Goal: Find specific page/section: Find specific page/section

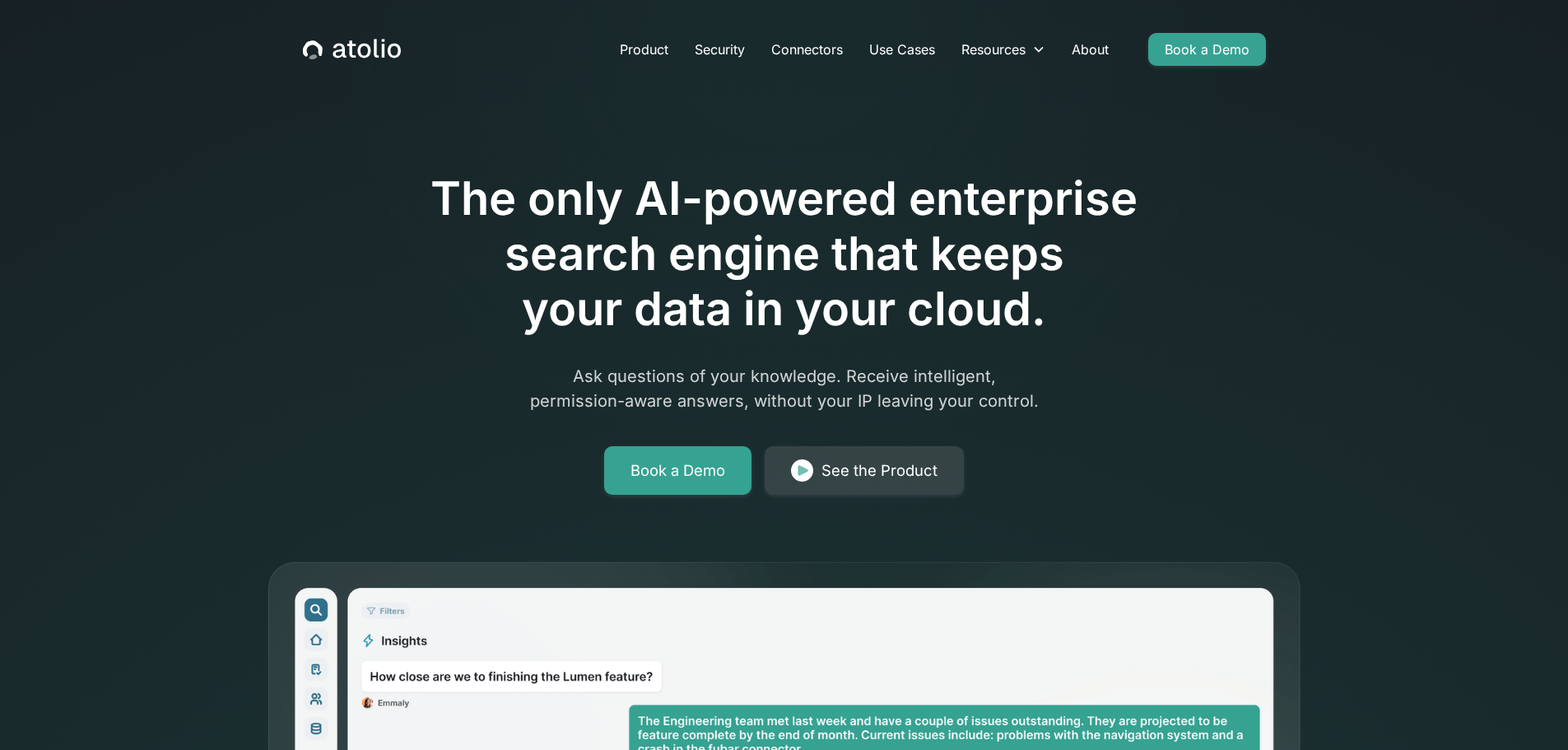
click at [335, 50] on icon "home" at bounding box center [352, 49] width 98 height 21
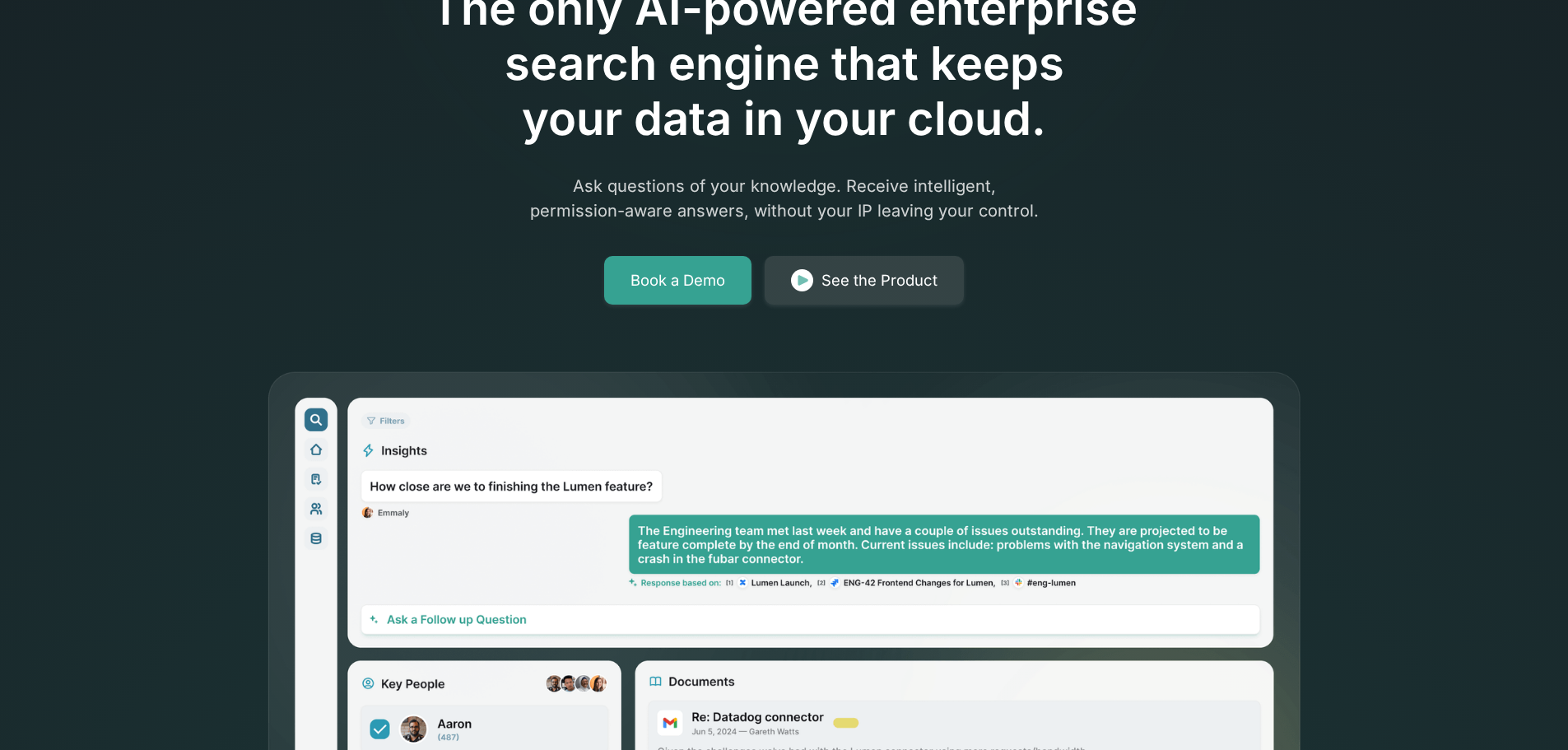
scroll to position [329, 0]
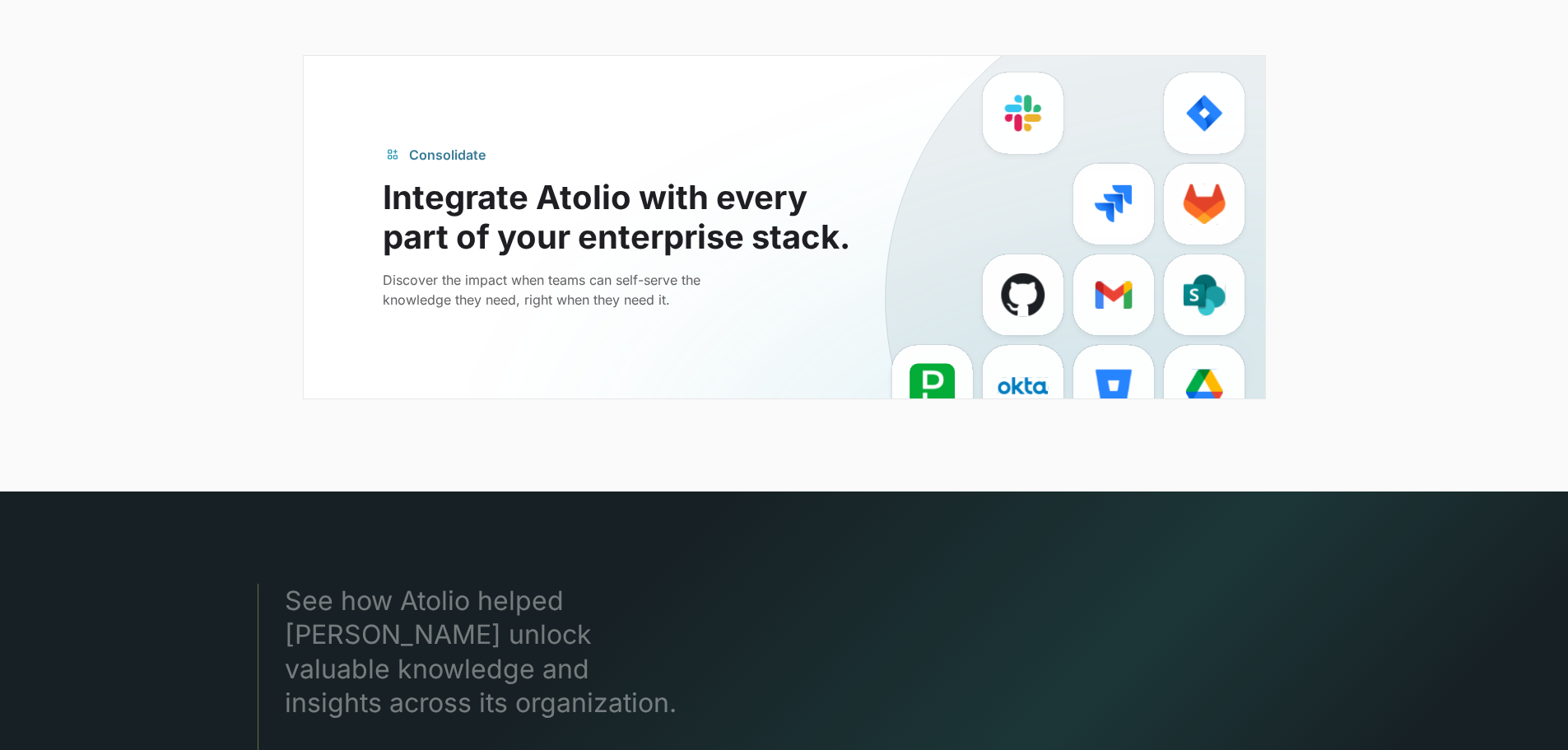
scroll to position [4199, 0]
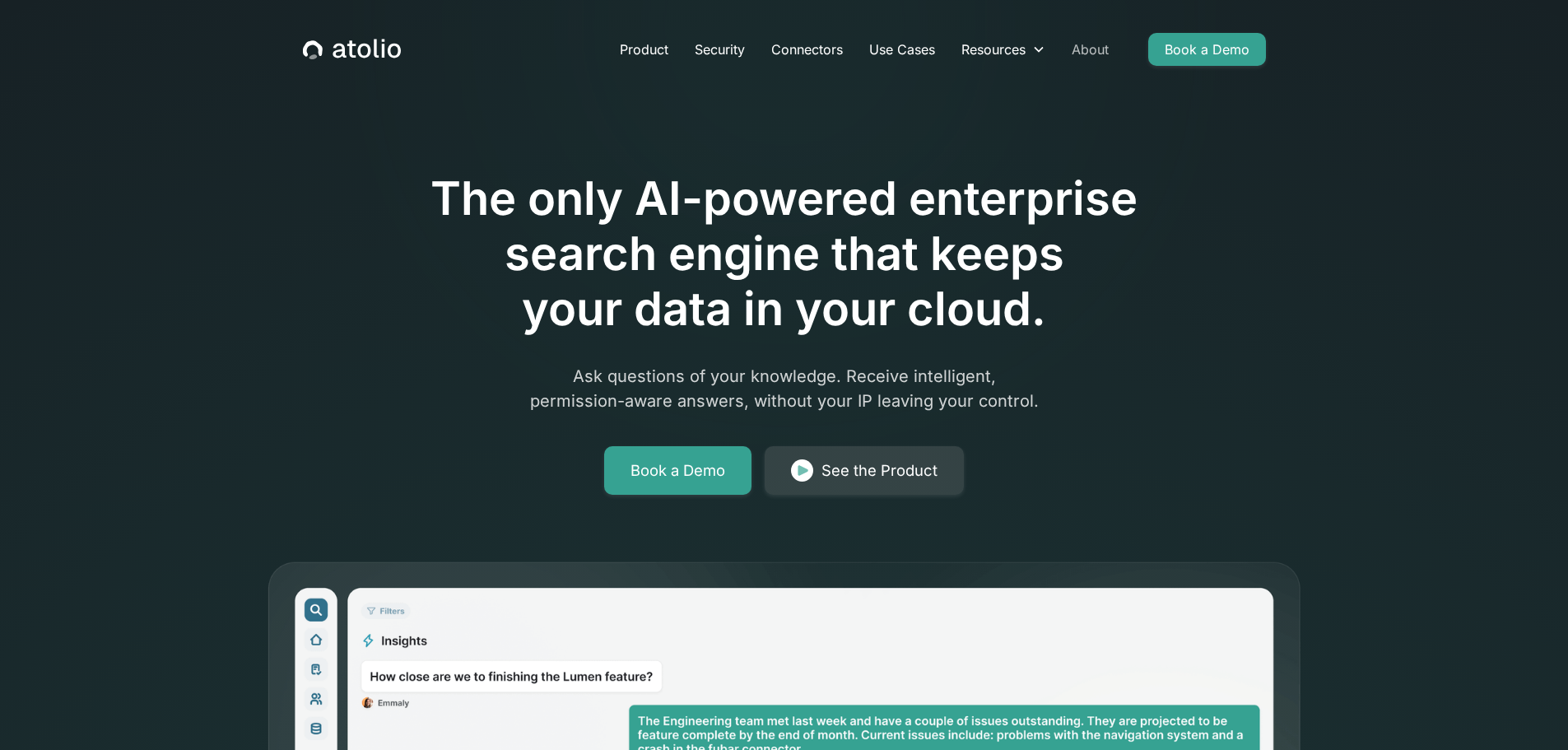
click at [1091, 48] on link "About" at bounding box center [1090, 50] width 63 height 33
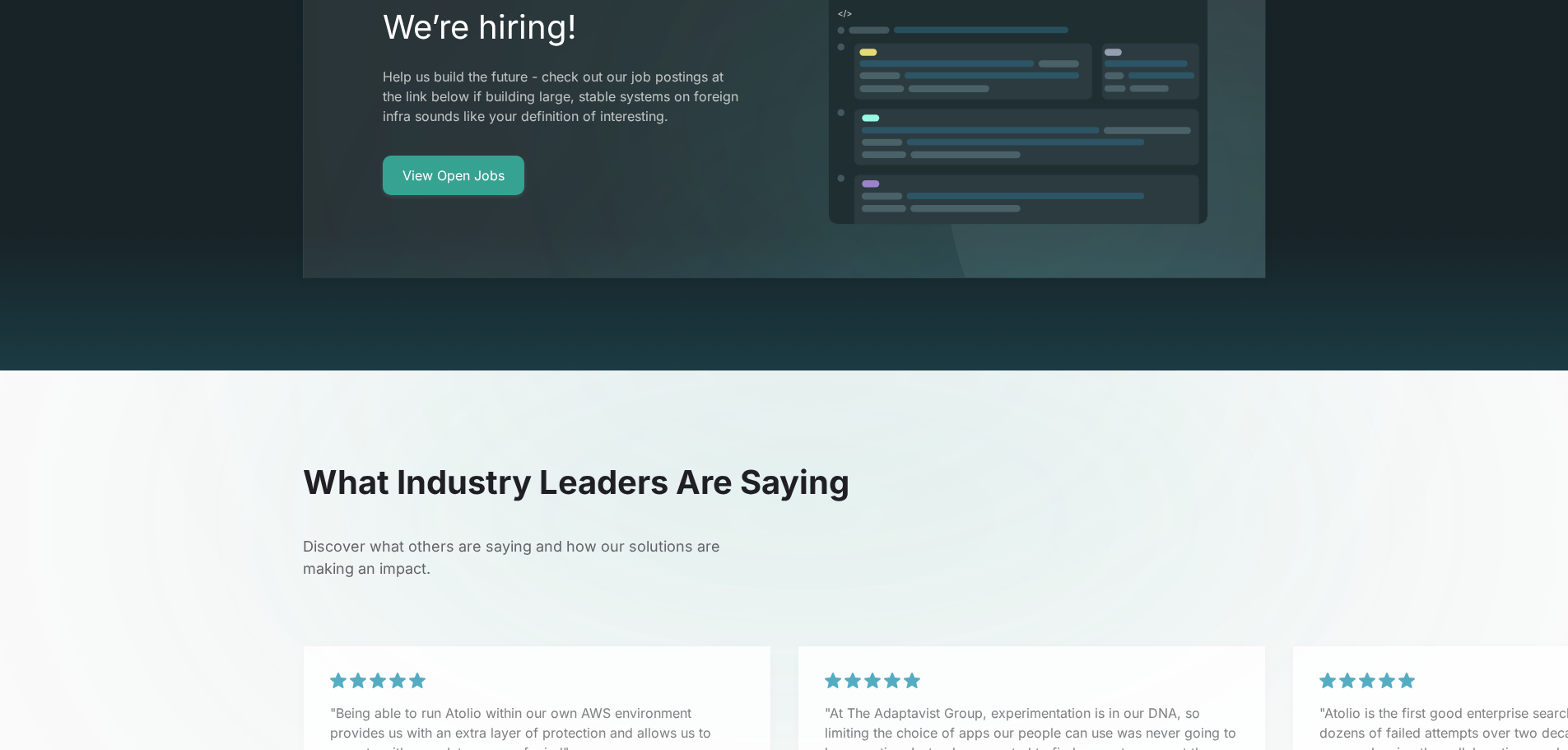
scroll to position [3293, 0]
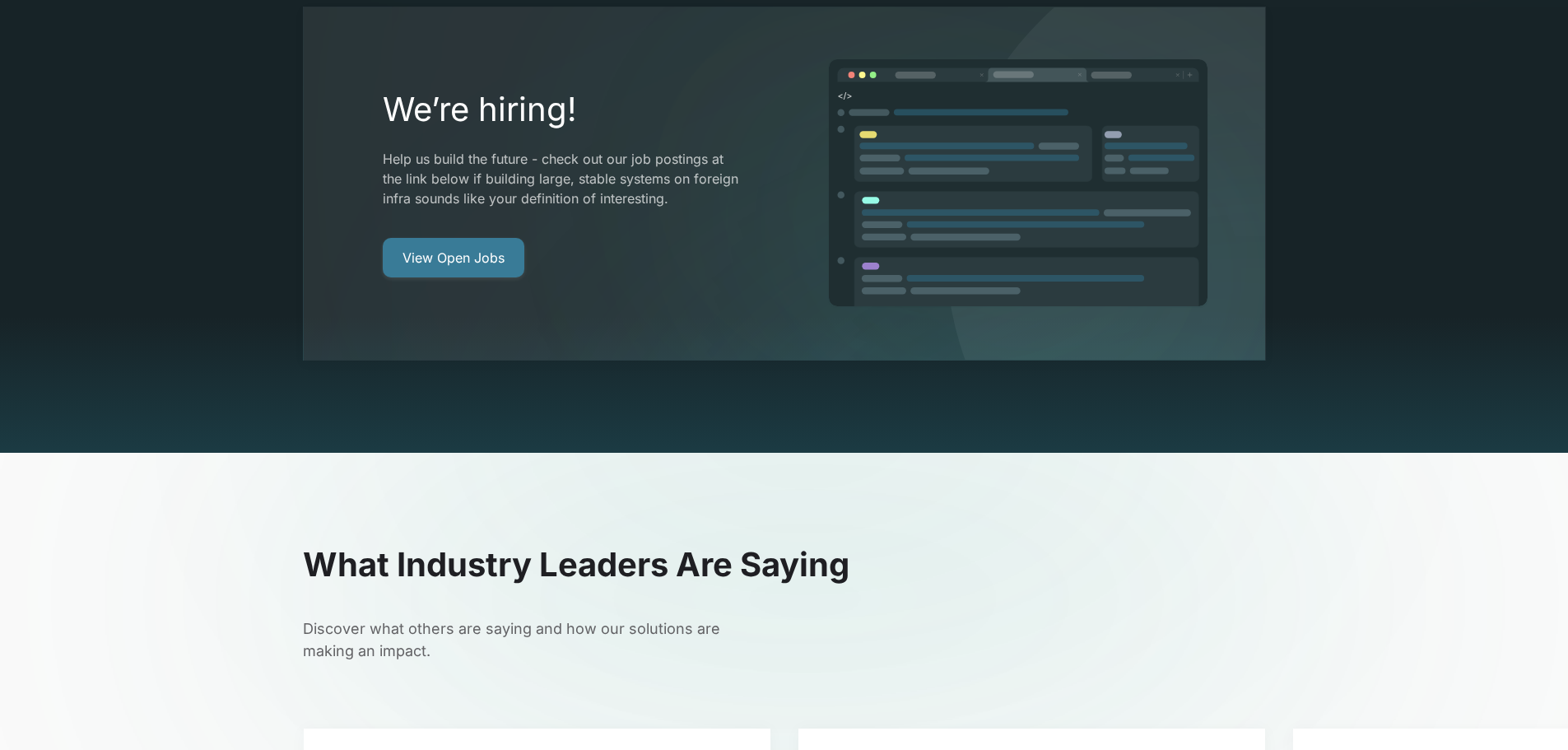
click at [437, 238] on link "View Open Jobs" at bounding box center [454, 257] width 142 height 40
